Goal: Check status: Check status

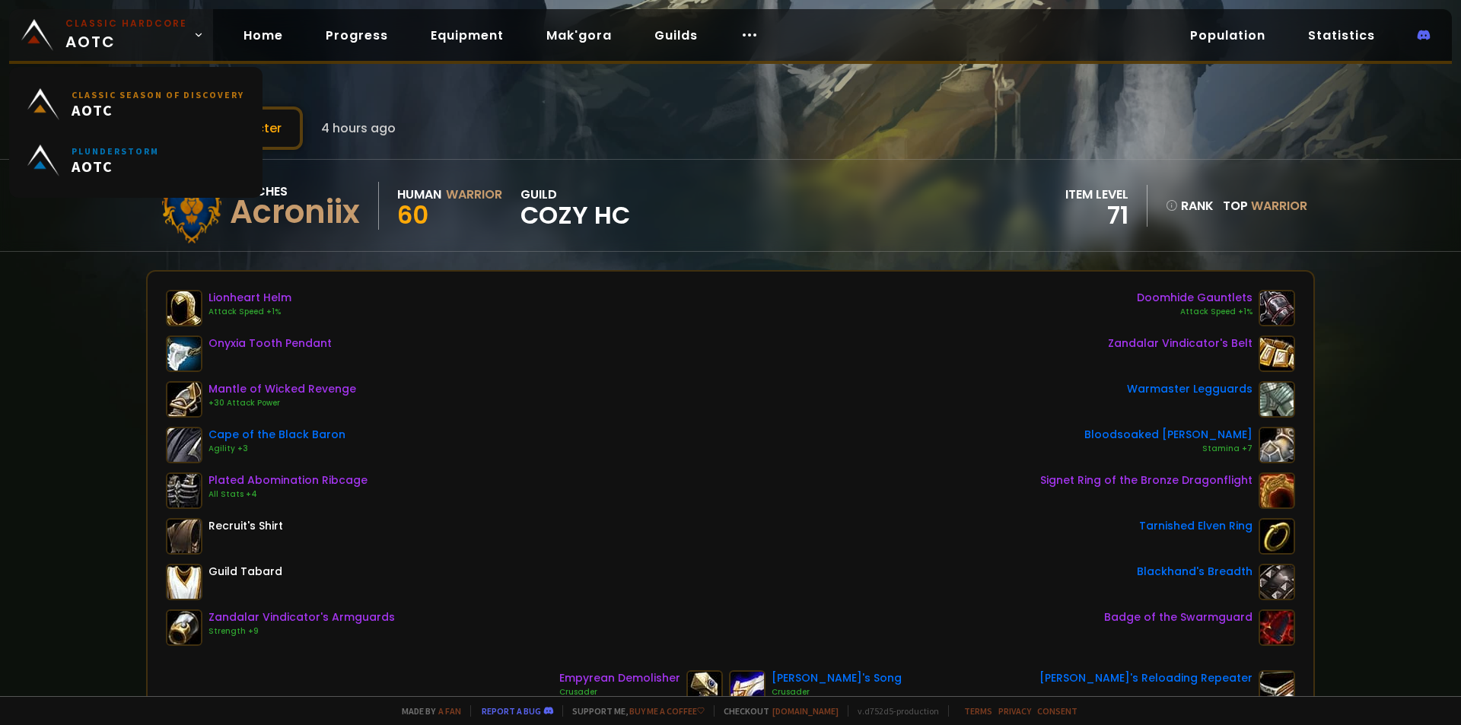
click at [100, 42] on span "Classic Hardcore AOTC" at bounding box center [126, 35] width 122 height 37
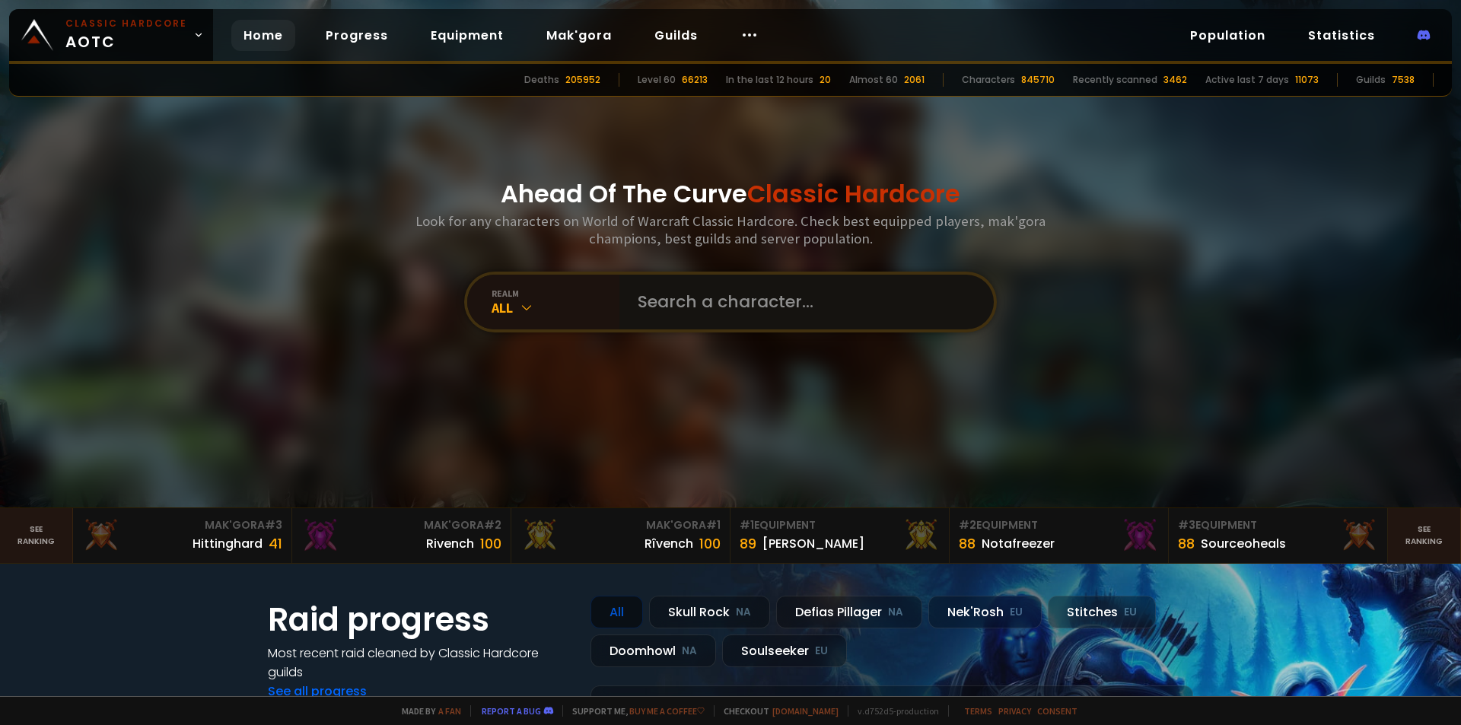
click at [734, 301] on input "text" at bounding box center [801, 302] width 347 height 55
type input "daedlydaedly"
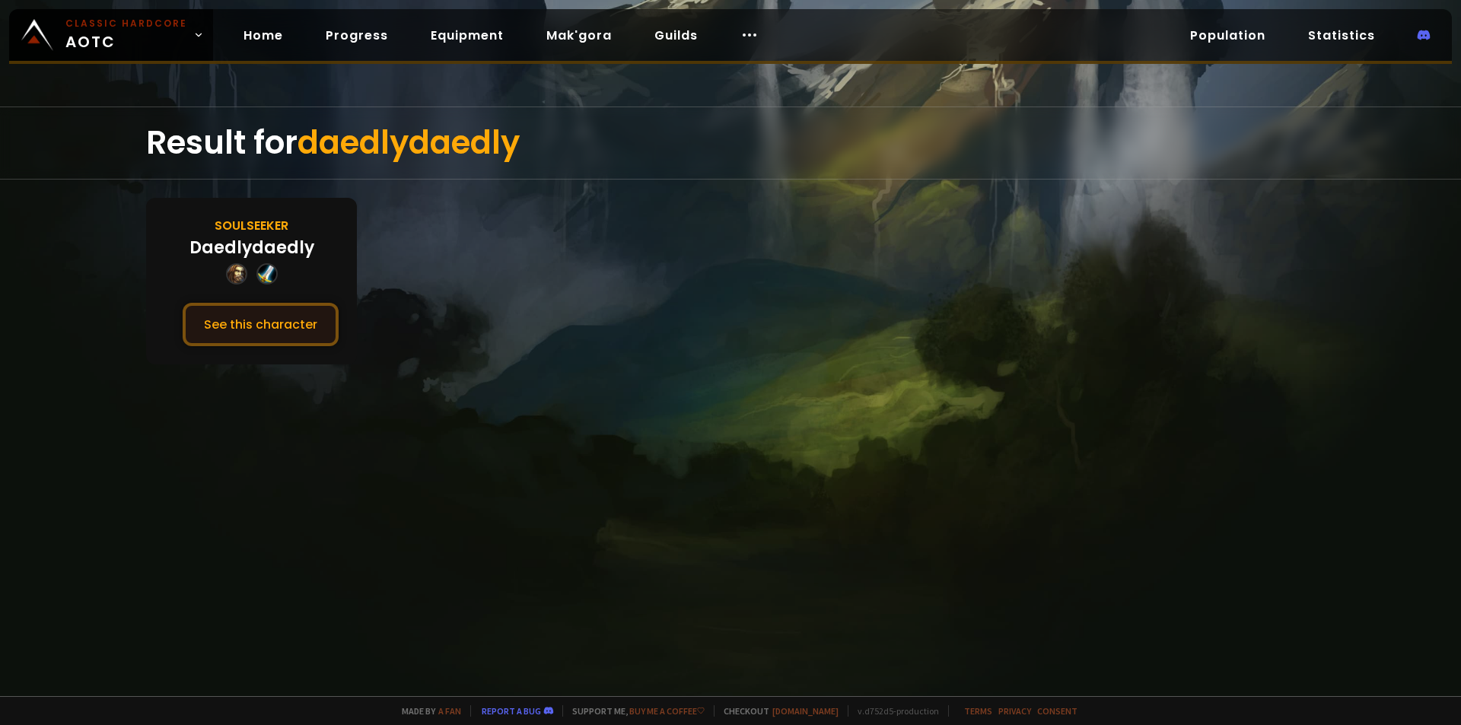
click at [289, 336] on button "See this character" at bounding box center [261, 324] width 156 height 43
